Goal: Task Accomplishment & Management: Manage account settings

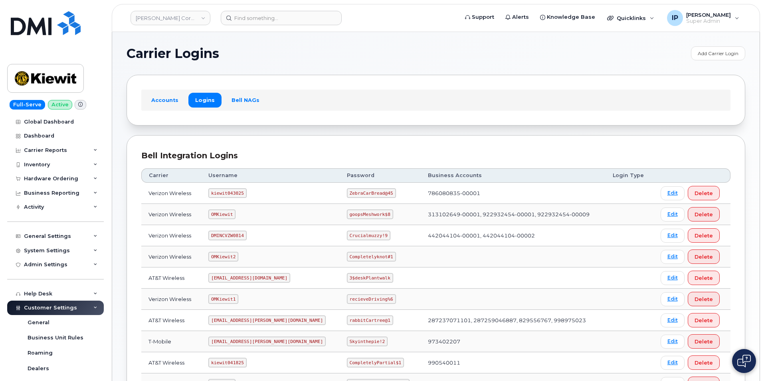
click at [245, 192] on code "kiewit043025" at bounding box center [227, 193] width 38 height 10
drag, startPoint x: 248, startPoint y: 193, endPoint x: 214, endPoint y: 194, distance: 33.9
click at [211, 192] on td "kiewit043025" at bounding box center [270, 192] width 139 height 21
copy code "kiewit043025"
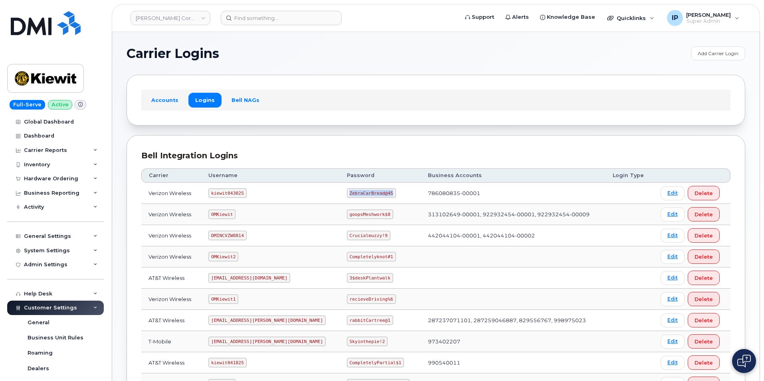
drag, startPoint x: 364, startPoint y: 194, endPoint x: 319, endPoint y: 192, distance: 45.2
click at [340, 192] on td "ZebraCarBread@45" at bounding box center [380, 192] width 81 height 21
copy code "ZebraCarBread@45"
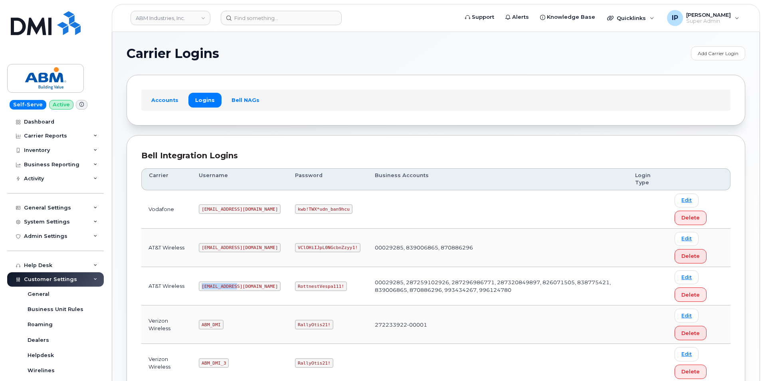
drag, startPoint x: 236, startPoint y: 284, endPoint x: 198, endPoint y: 288, distance: 38.1
click at [198, 288] on td "[EMAIL_ADDRESS][DOMAIN_NAME]" at bounding box center [240, 286] width 96 height 38
copy code "[EMAIL_ADDRESS][DOMAIN_NAME]"
drag, startPoint x: 314, startPoint y: 284, endPoint x: 268, endPoint y: 287, distance: 45.6
click at [295, 286] on code "RottnestVespa111!" at bounding box center [321, 286] width 52 height 10
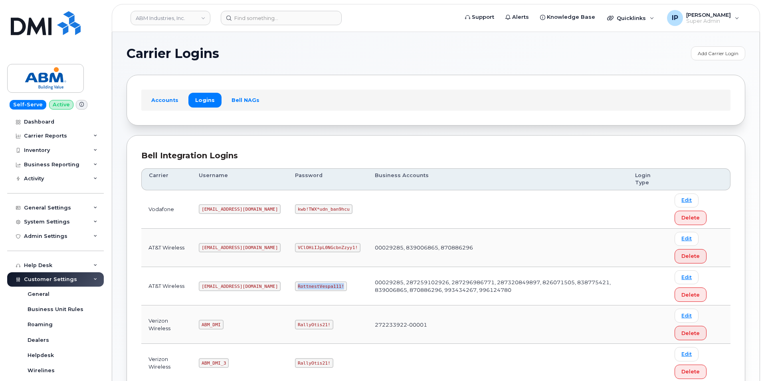
copy code "RottnestVespa111!"
